Goal: Task Accomplishment & Management: Use online tool/utility

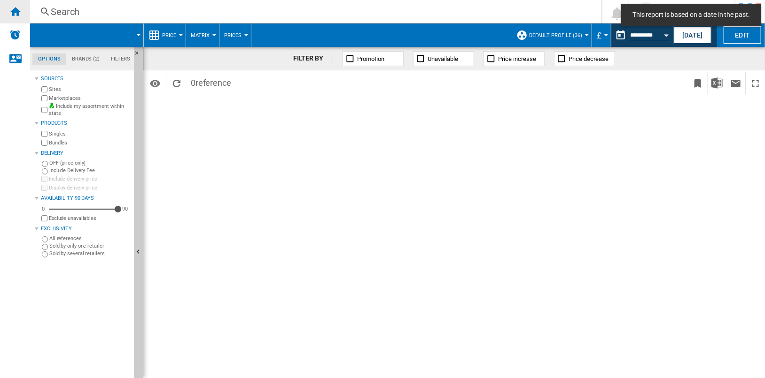
click at [16, 12] on ng-md-icon "Home" at bounding box center [14, 11] width 11 height 11
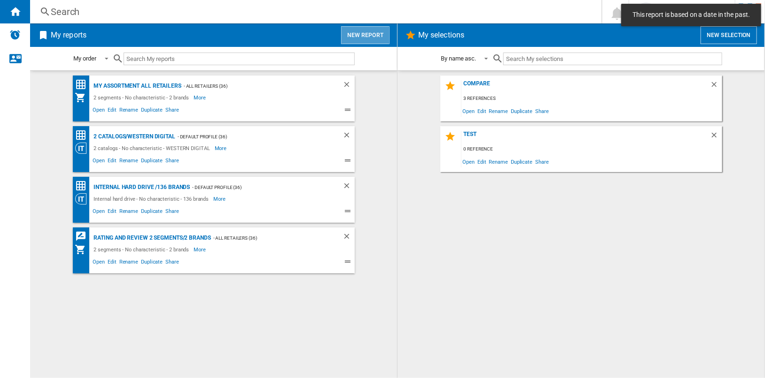
click at [371, 33] on button "New report" at bounding box center [365, 35] width 48 height 18
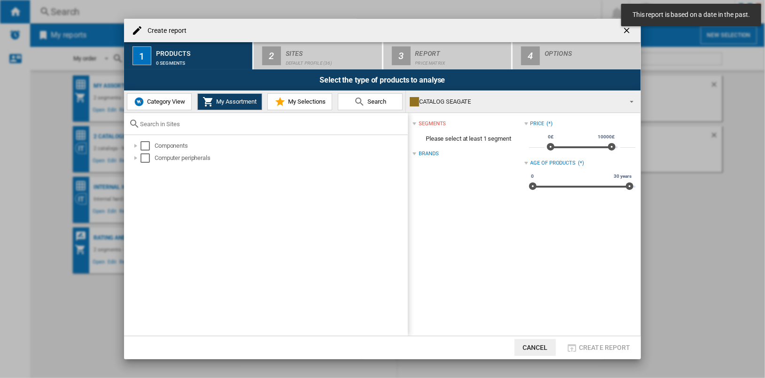
click at [174, 104] on span "Category View" at bounding box center [165, 101] width 40 height 7
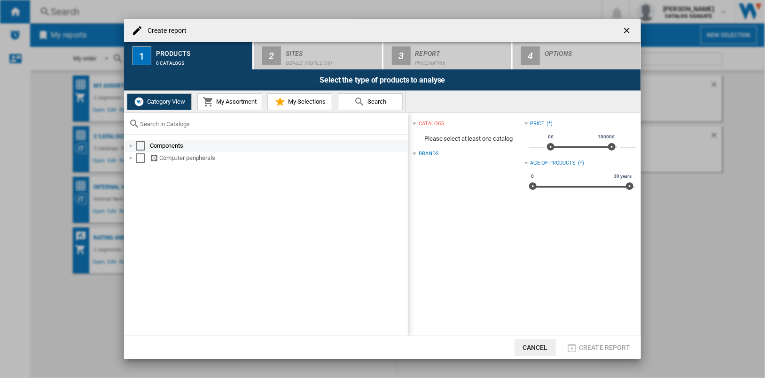
click at [139, 146] on div "Select" at bounding box center [140, 145] width 9 height 9
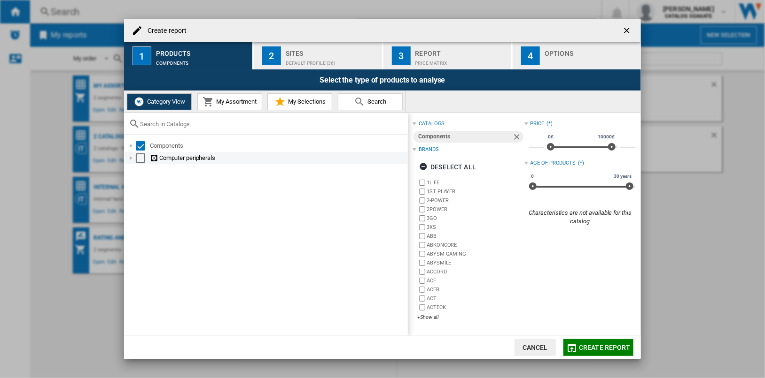
click at [139, 159] on div "Select" at bounding box center [140, 158] width 9 height 9
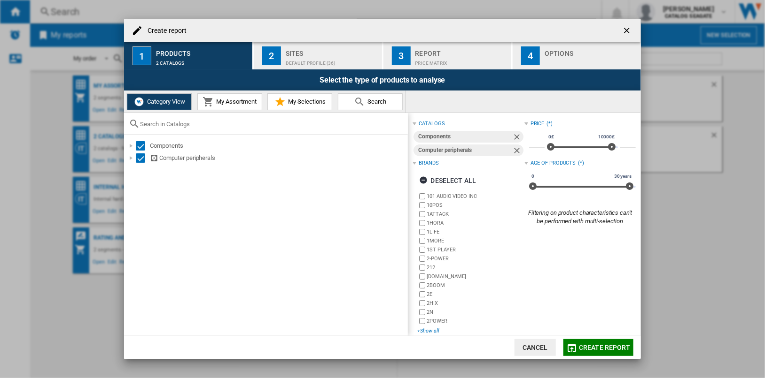
click at [425, 331] on div "+Show all" at bounding box center [470, 331] width 107 height 7
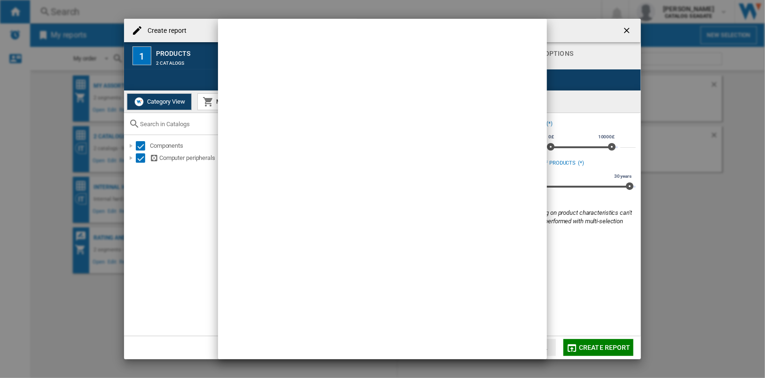
click at [567, 45] on div at bounding box center [382, 189] width 765 height 378
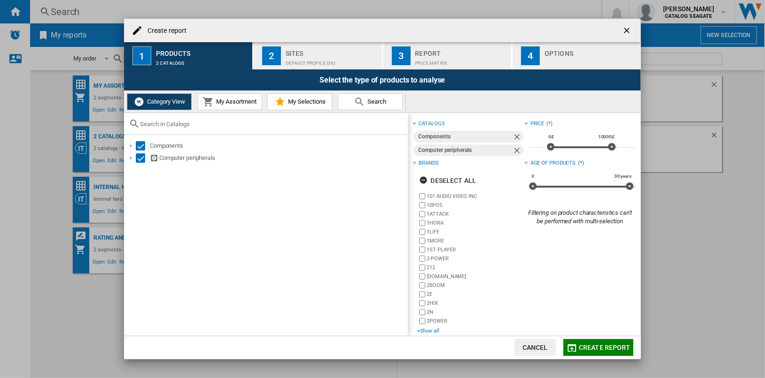
click at [436, 332] on div "+Show all" at bounding box center [470, 331] width 107 height 7
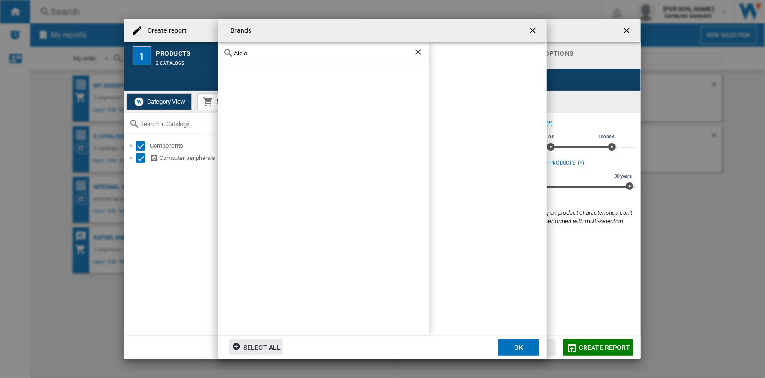
click at [283, 54] on input "Aiolo" at bounding box center [323, 53] width 179 height 7
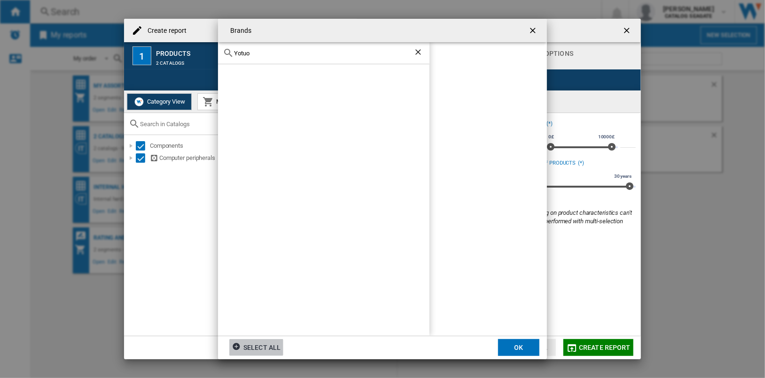
click at [532, 31] on ng-md-icon "getI18NText('BUTTONS.CLOSE_DIALOG')" at bounding box center [533, 31] width 11 height 11
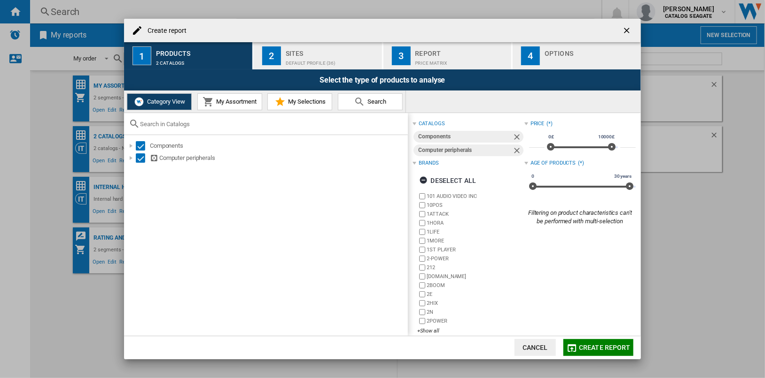
click at [623, 31] on ng-md-icon "getI18NText('BUTTONS.CLOSE_DIALOG')" at bounding box center [627, 31] width 11 height 11
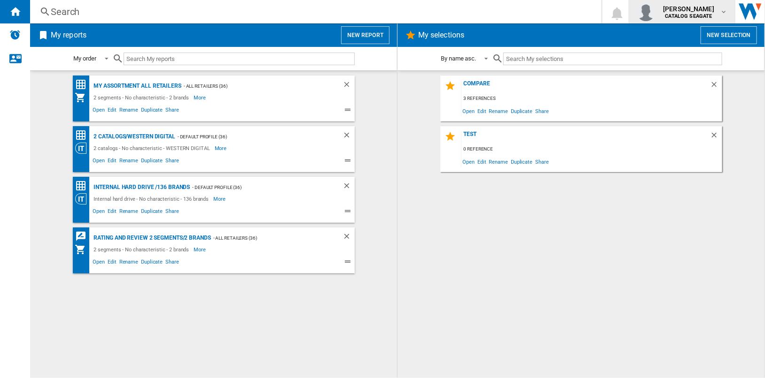
click at [711, 10] on span "[PERSON_NAME]" at bounding box center [688, 8] width 51 height 9
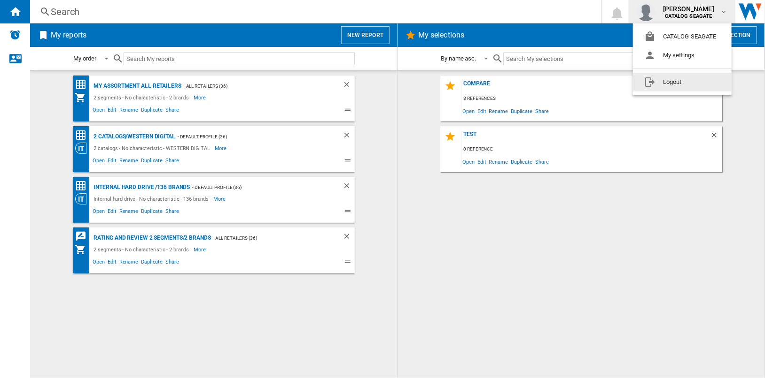
click at [702, 87] on button "Logout" at bounding box center [682, 82] width 99 height 19
